Goal: Communication & Community: Answer question/provide support

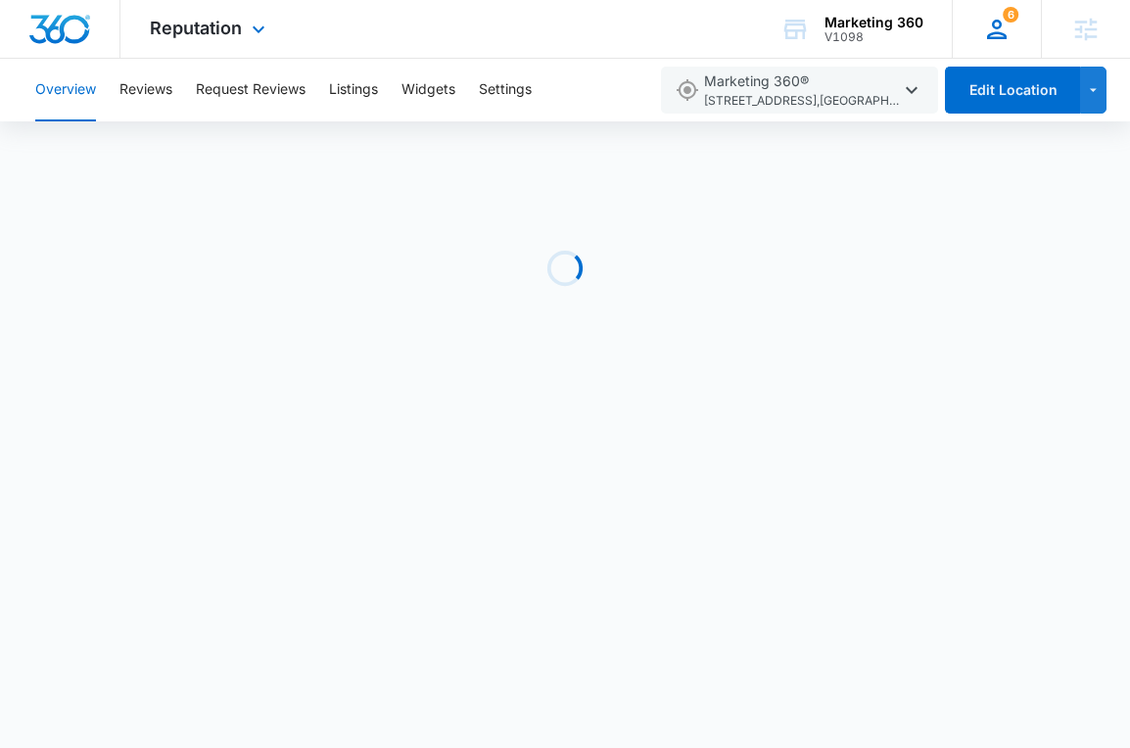
click at [997, 31] on icon at bounding box center [996, 29] width 29 height 29
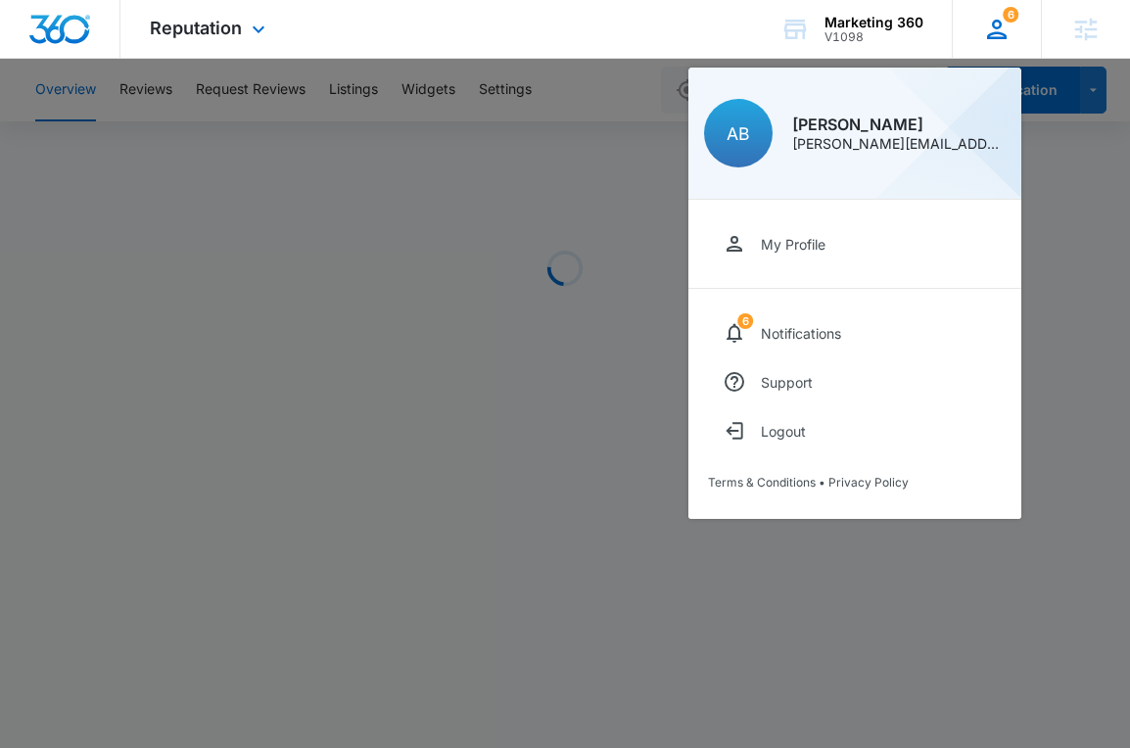
click at [997, 31] on icon at bounding box center [997, 30] width 20 height 20
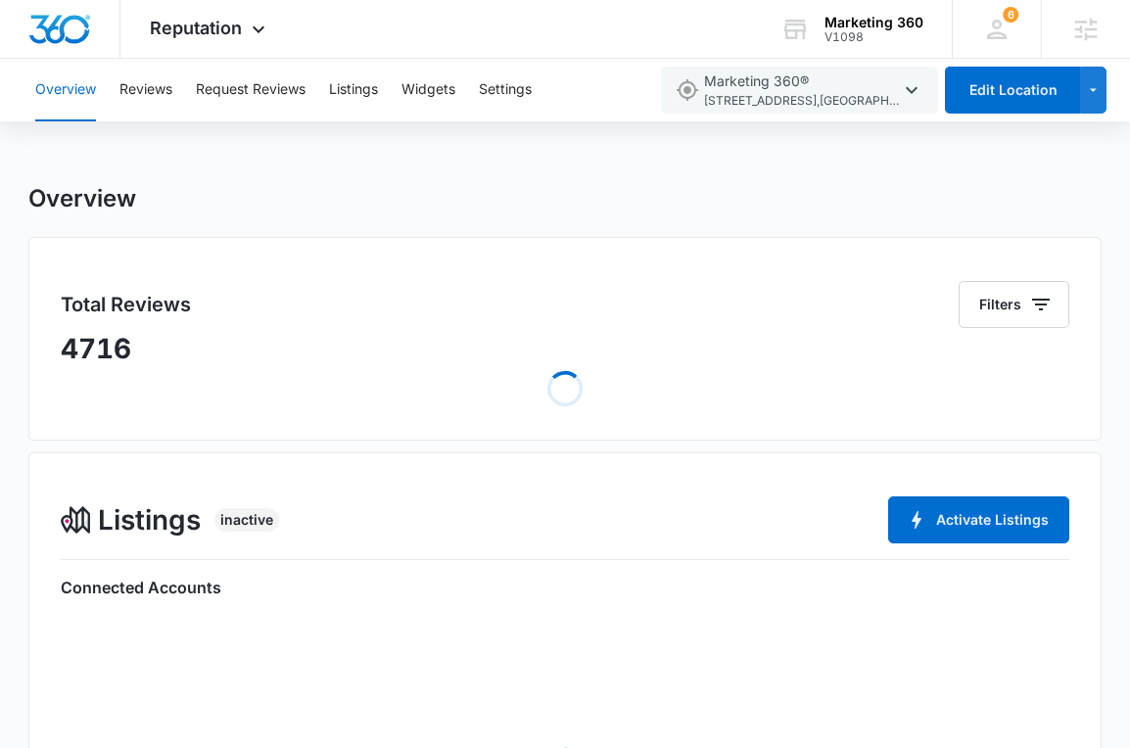
click at [180, 95] on div "Overview Reviews Request Reviews Listings Widgets Settings" at bounding box center [336, 90] width 624 height 63
click at [148, 93] on button "Reviews" at bounding box center [145, 90] width 53 height 63
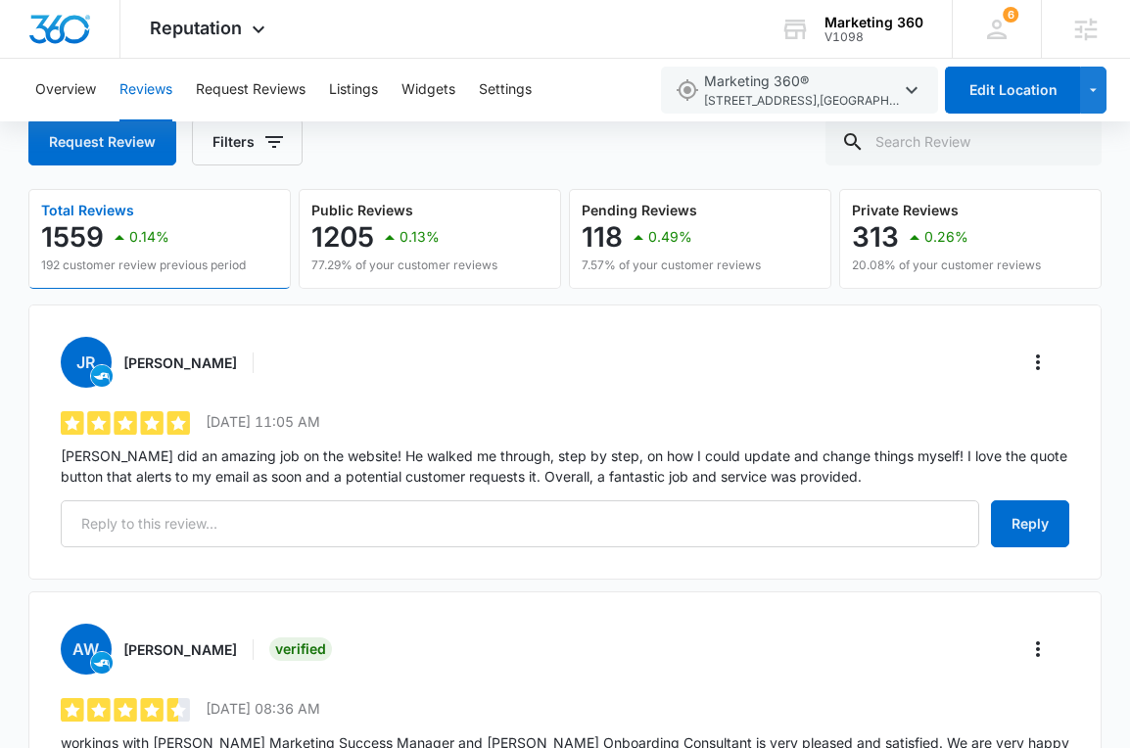
scroll to position [119, 0]
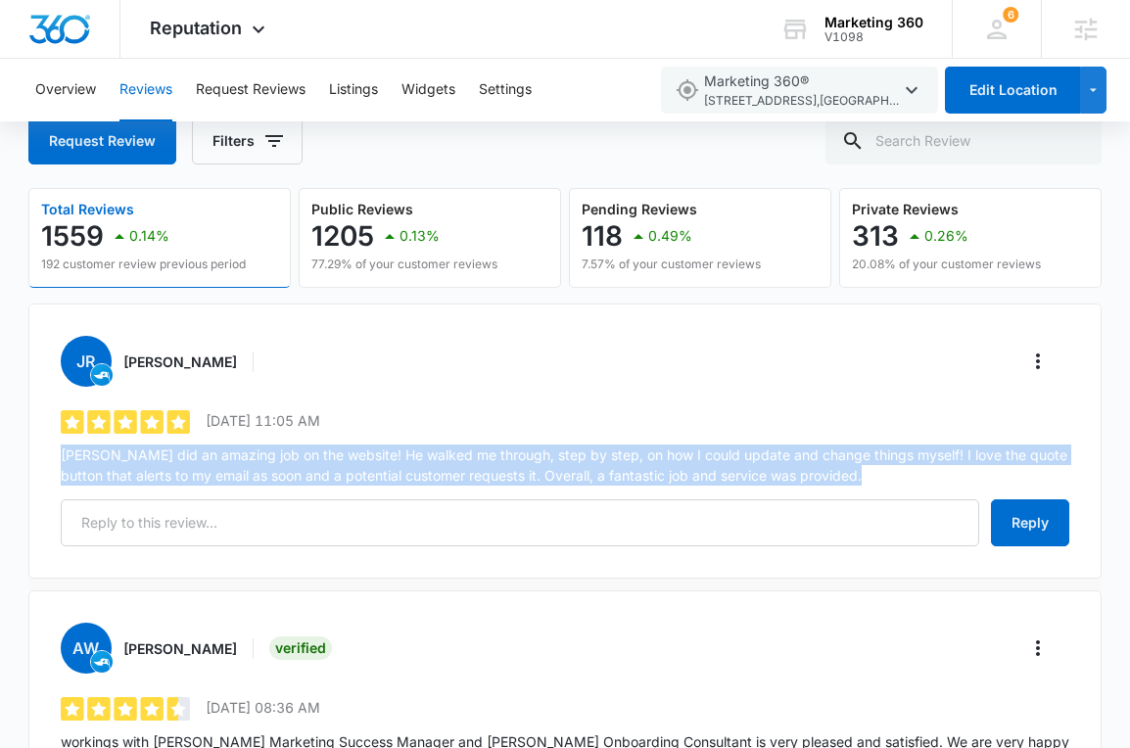
drag, startPoint x: 852, startPoint y: 489, endPoint x: 43, endPoint y: 449, distance: 810.0
click at [44, 449] on div "JR [PERSON_NAME] 5 out of 5 [DATE] 11:05 AM [PERSON_NAME] did an amazing job on…" at bounding box center [564, 441] width 1073 height 275
copy div "[PERSON_NAME] did an amazing job on the website! He walked me through, step by …"
click at [291, 463] on p "[PERSON_NAME] did an amazing job on the website! He walked me through, step by …" at bounding box center [565, 465] width 1009 height 41
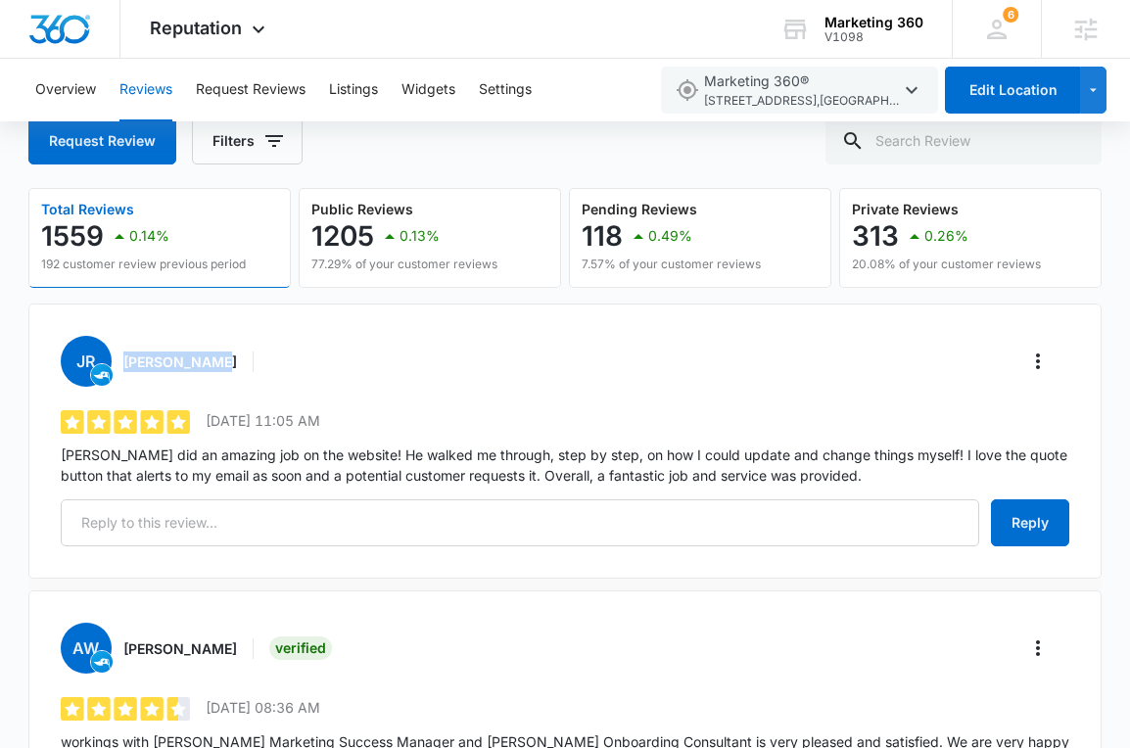
drag, startPoint x: 207, startPoint y: 361, endPoint x: 123, endPoint y: 354, distance: 83.6
click at [123, 354] on h3 "[PERSON_NAME]" at bounding box center [180, 362] width 114 height 21
copy h3 "[PERSON_NAME]"
click at [64, 460] on p "[PERSON_NAME] did an amazing job on the website! He walked me through, step by …" at bounding box center [565, 465] width 1009 height 41
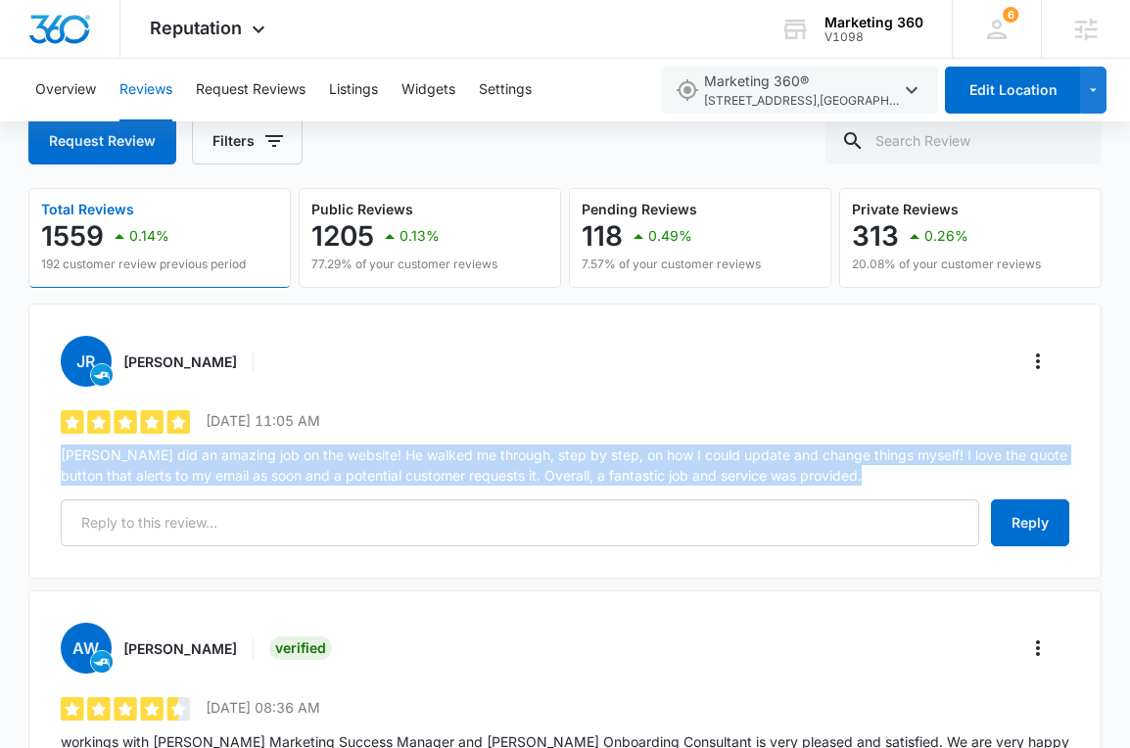
drag, startPoint x: 64, startPoint y: 460, endPoint x: 933, endPoint y: 480, distance: 870.0
click at [933, 480] on p "[PERSON_NAME] did an amazing job on the website! He walked me through, step by …" at bounding box center [565, 465] width 1009 height 41
copy div "[PERSON_NAME] did an amazing job on the website! He walked me through, step by …"
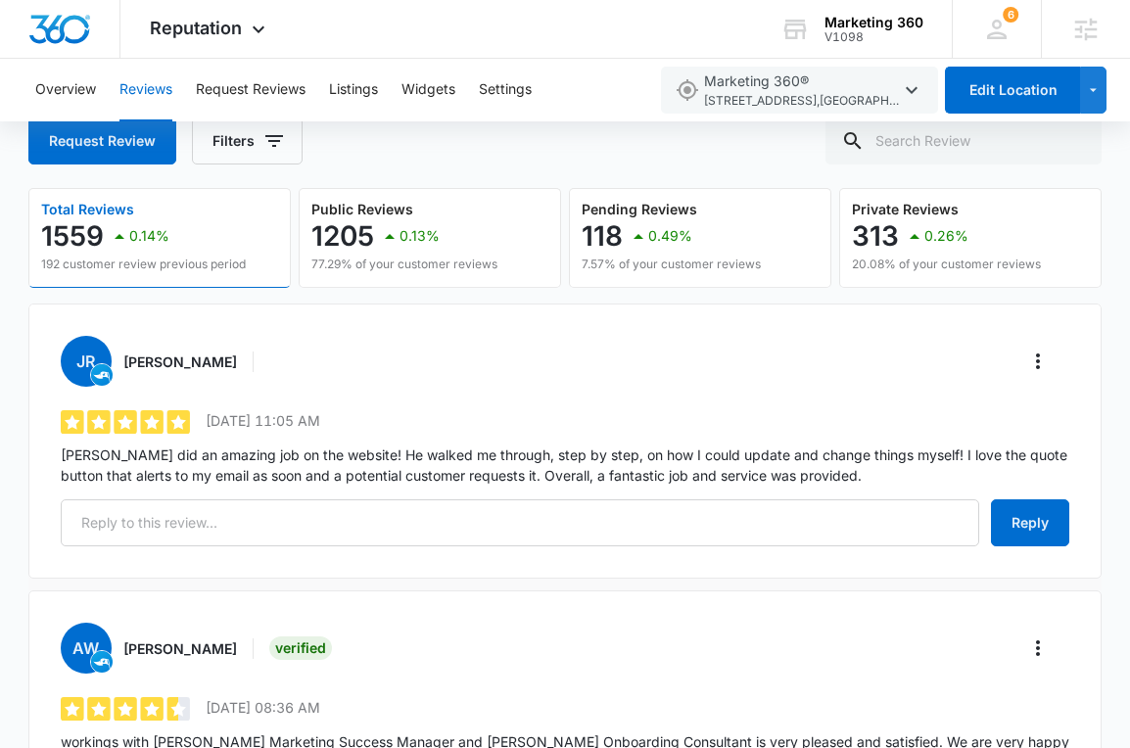
click at [262, 549] on div "JR [PERSON_NAME] 5 out of 5 [DATE] 11:05 AM [PERSON_NAME] did an amazing job on…" at bounding box center [564, 441] width 1073 height 275
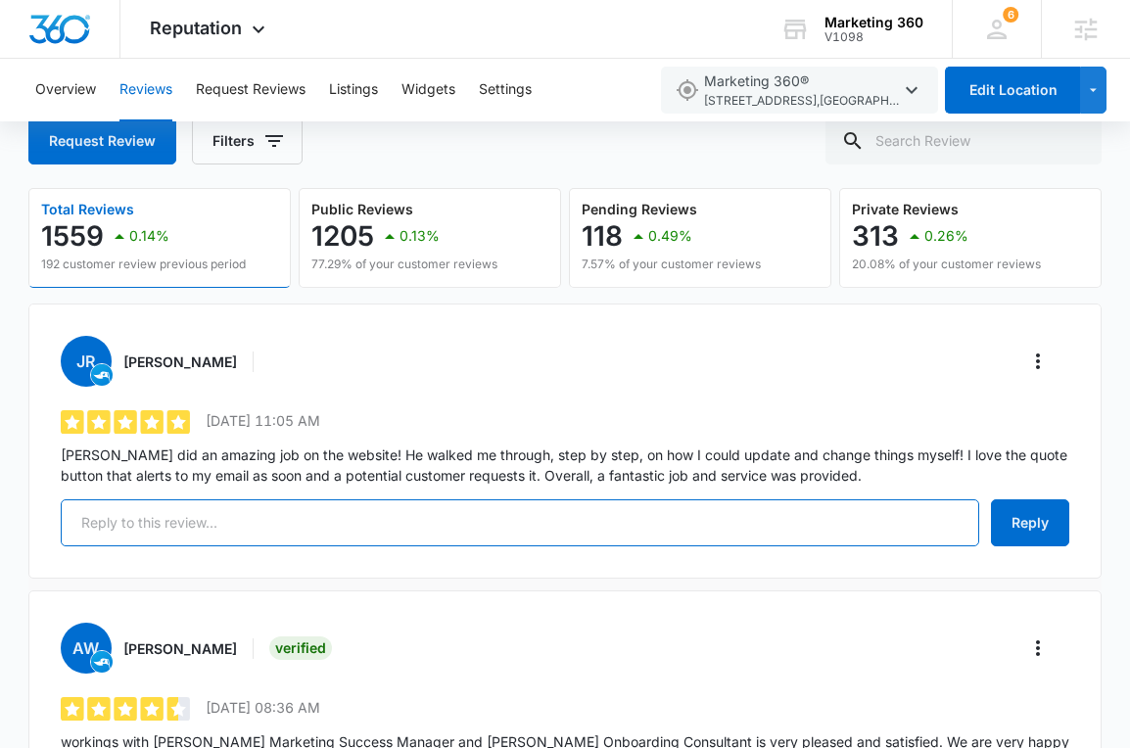
click at [252, 531] on input "text" at bounding box center [520, 523] width 919 height 47
type input "v"
paste input "Hi [PERSON_NAME], Thank you so much for your kind words! We're thrilled to hear…"
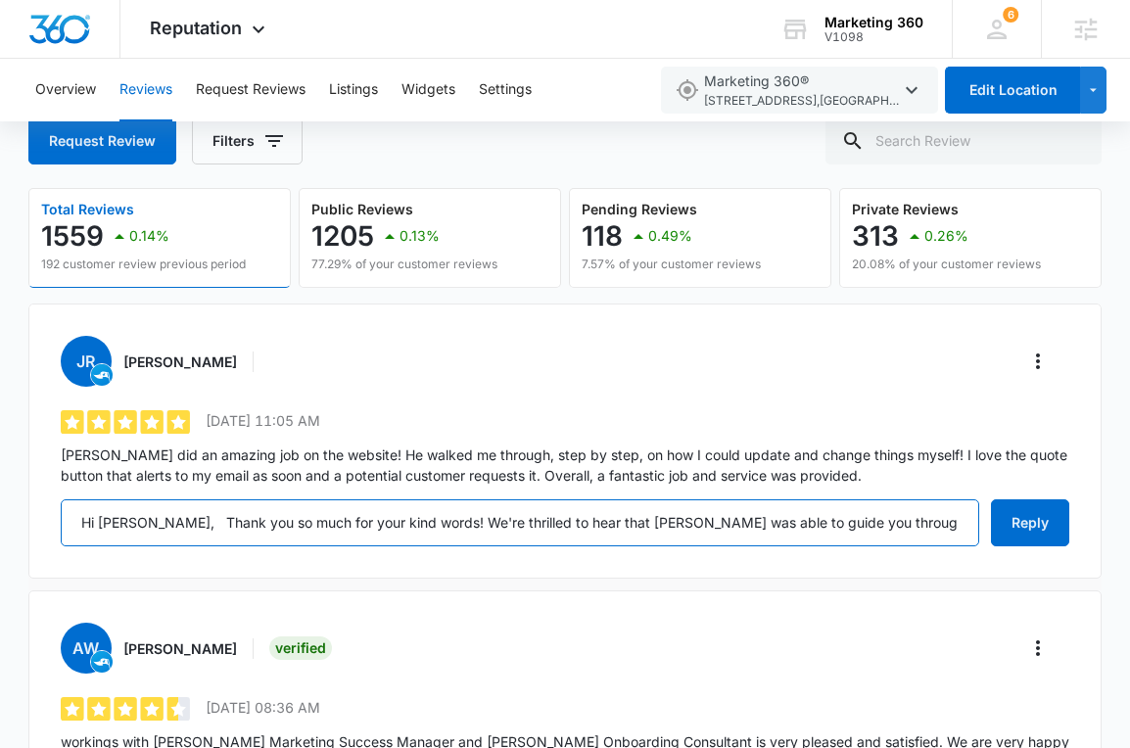
scroll to position [0, 953]
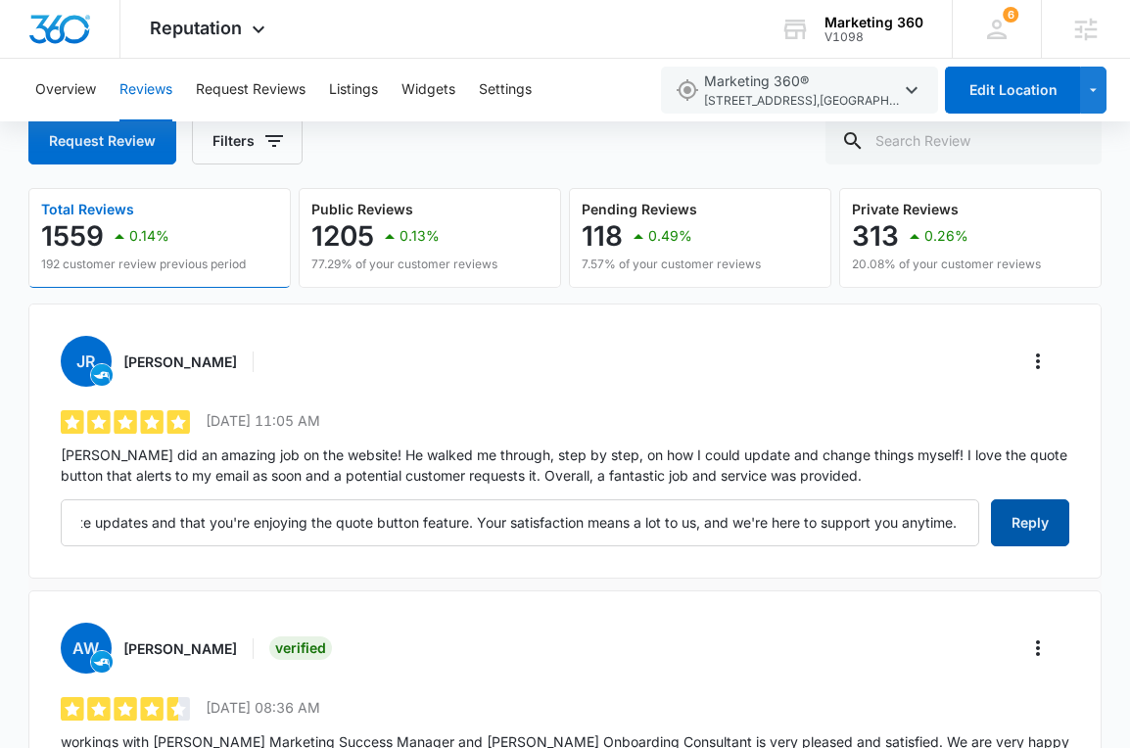
click at [1020, 512] on button "Reply" at bounding box center [1030, 523] width 78 height 47
click at [1061, 358] on div "JR [PERSON_NAME]" at bounding box center [565, 361] width 1009 height 51
click at [1037, 358] on icon "More" at bounding box center [1038, 362] width 24 height 24
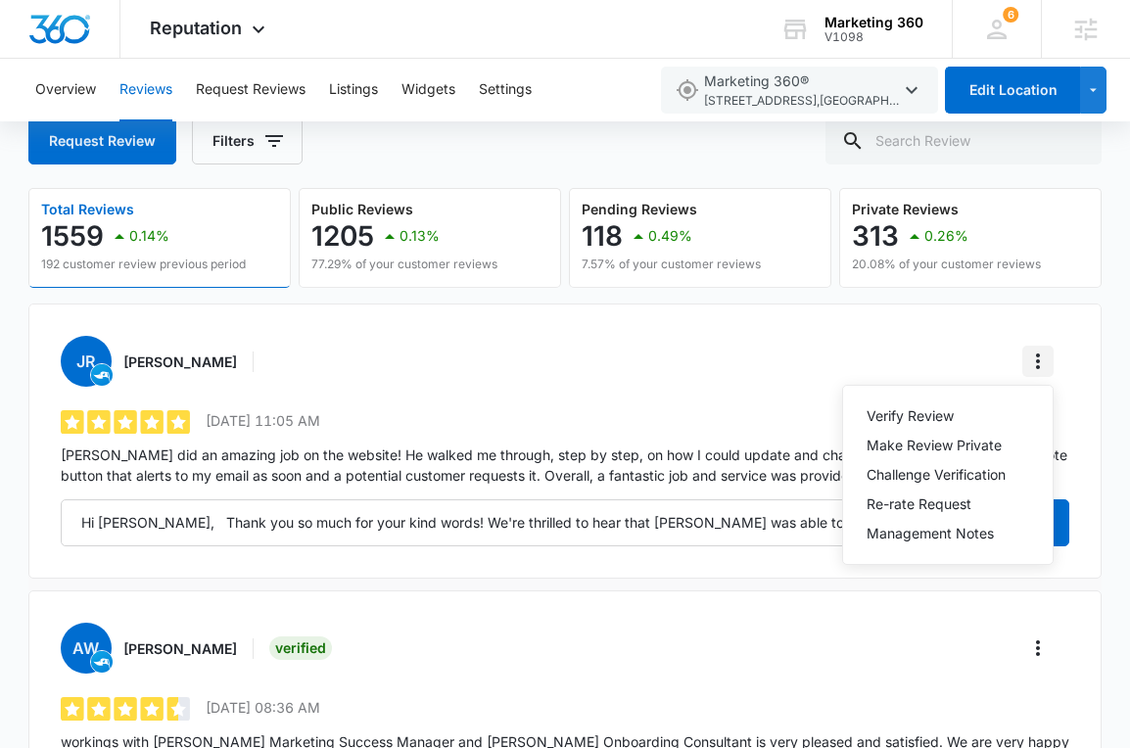
type input "Hi [PERSON_NAME], Thank you so much for your kind words! We're thrilled to hear…"
click at [925, 414] on div "Verify Review" at bounding box center [936, 416] width 139 height 14
